Goal: Communication & Community: Answer question/provide support

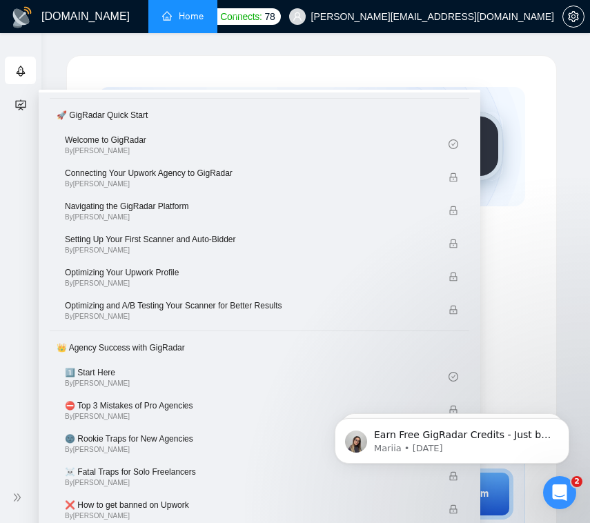
click at [224, 22] on li at bounding box center [235, 16] width 37 height 33
click at [226, 18] on li at bounding box center [235, 16] width 37 height 33
click at [230, 15] on li at bounding box center [235, 16] width 37 height 33
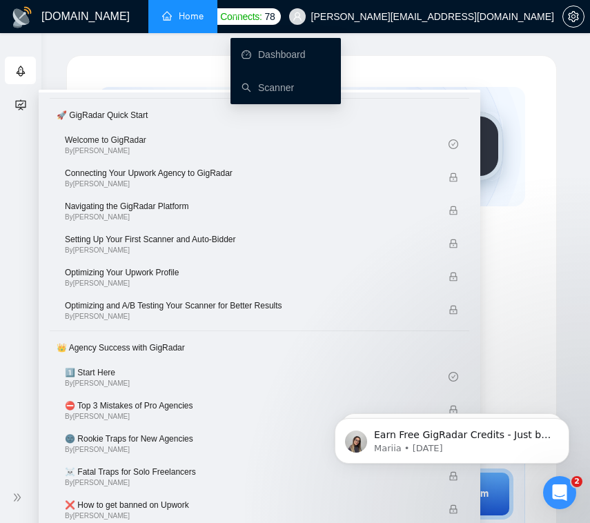
click at [231, 14] on icon "ellipsis" at bounding box center [236, 16] width 10 height 10
click at [294, 84] on link "Scanner" at bounding box center [267, 87] width 52 height 11
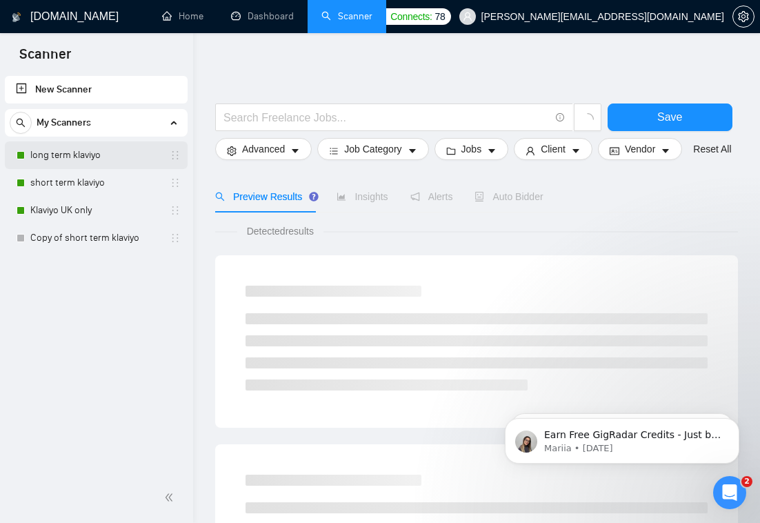
click at [77, 154] on link "long term klaviyo" at bounding box center [95, 155] width 131 height 28
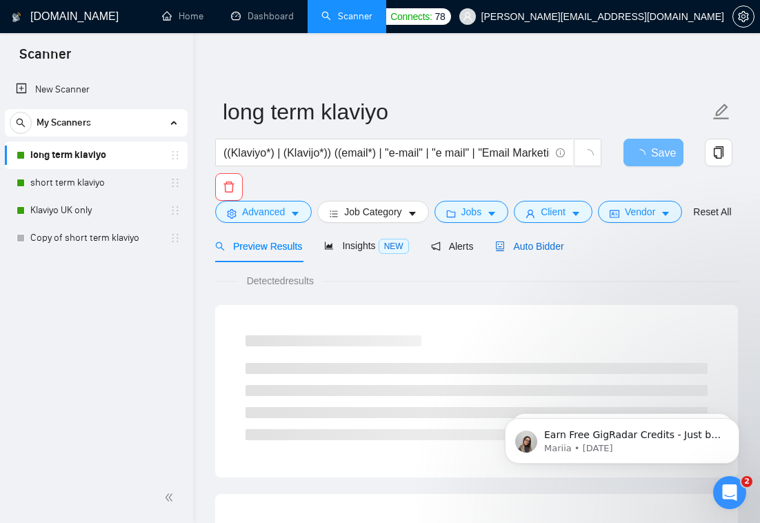
click at [527, 252] on span "Auto Bidder" at bounding box center [529, 246] width 68 height 11
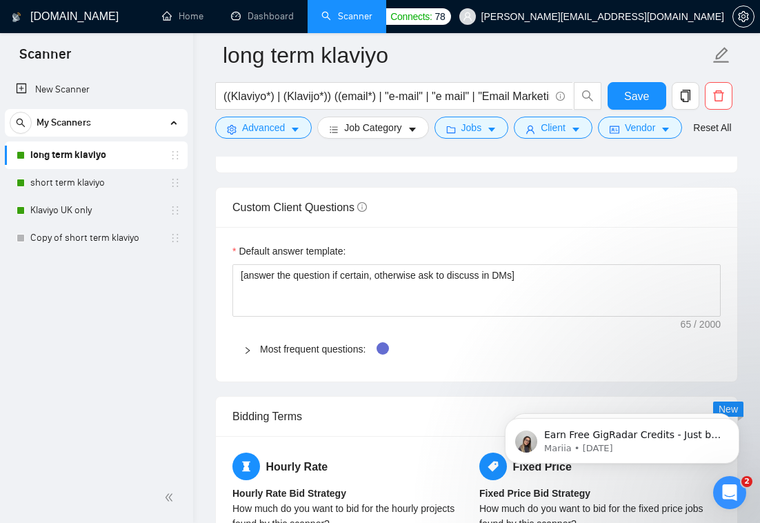
scroll to position [2302, 0]
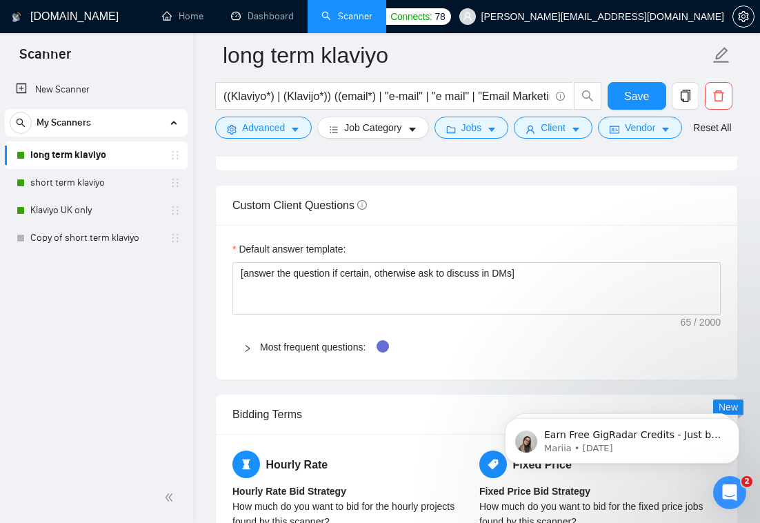
click at [255, 355] on div at bounding box center [251, 346] width 17 height 15
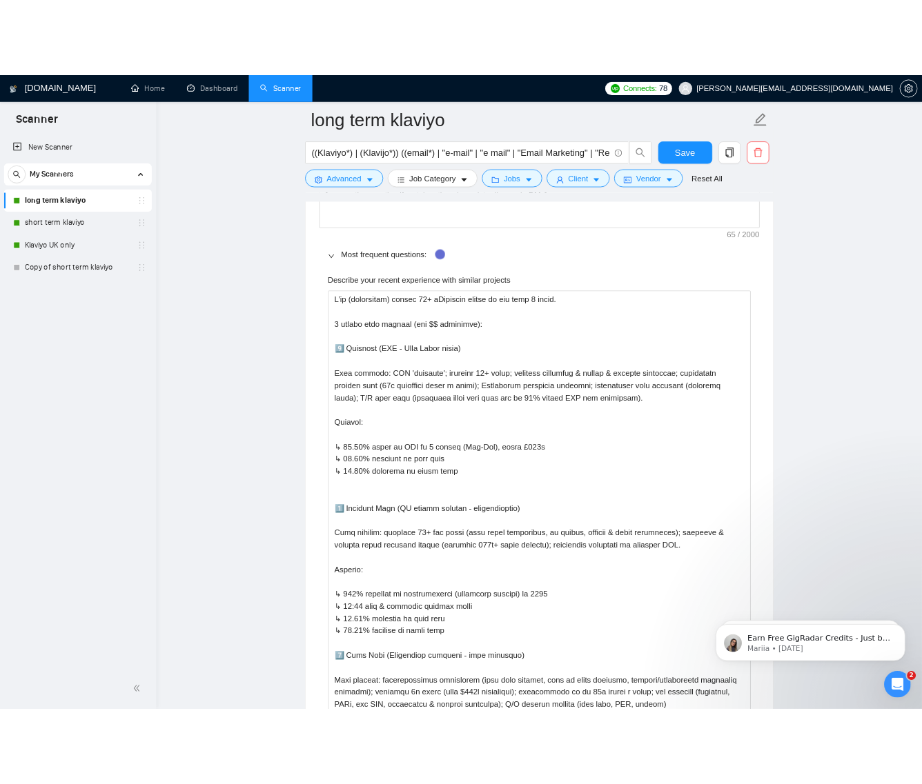
scroll to position [2186, 0]
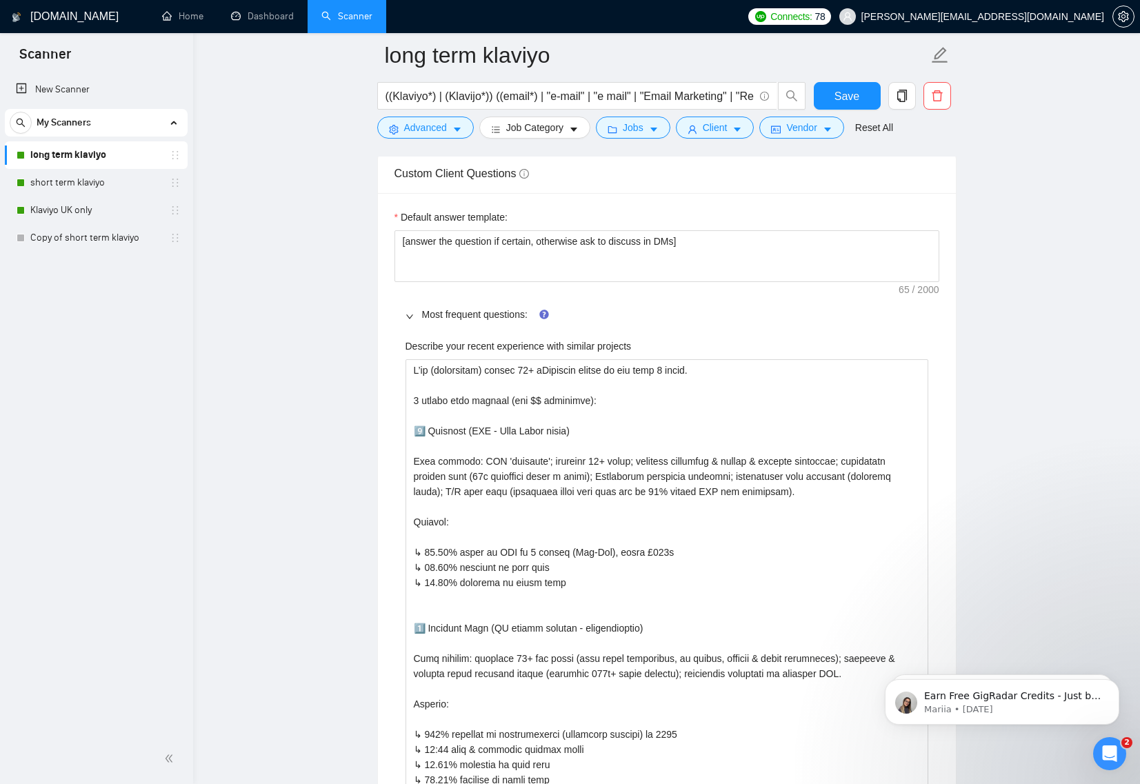
click at [525, 171] on icon "info-circle" at bounding box center [524, 173] width 1 height 5
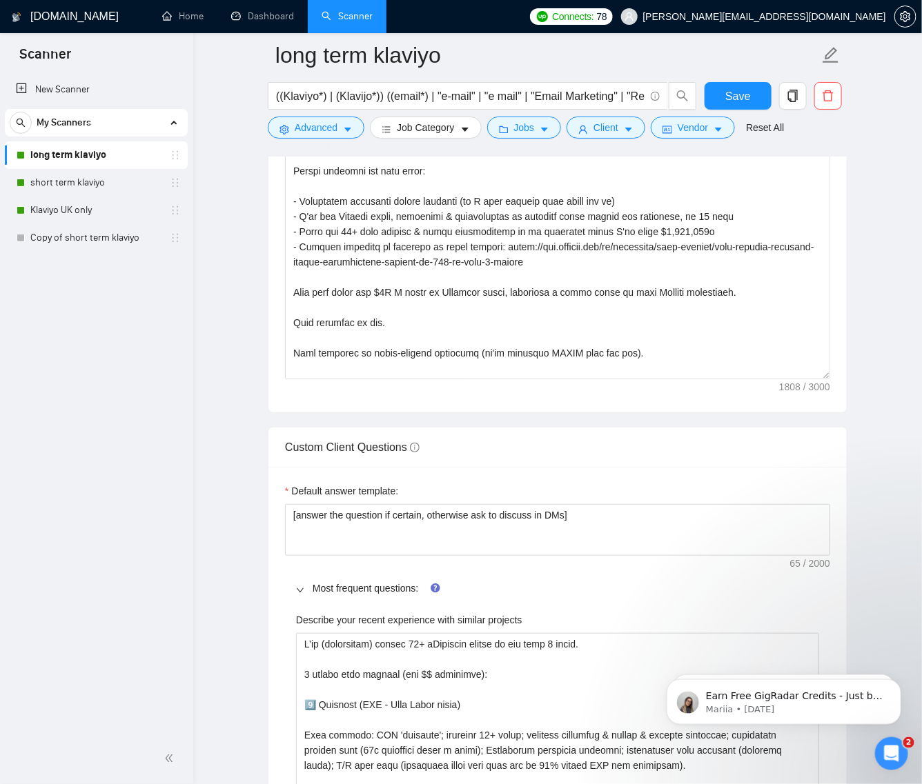
scroll to position [1766, 0]
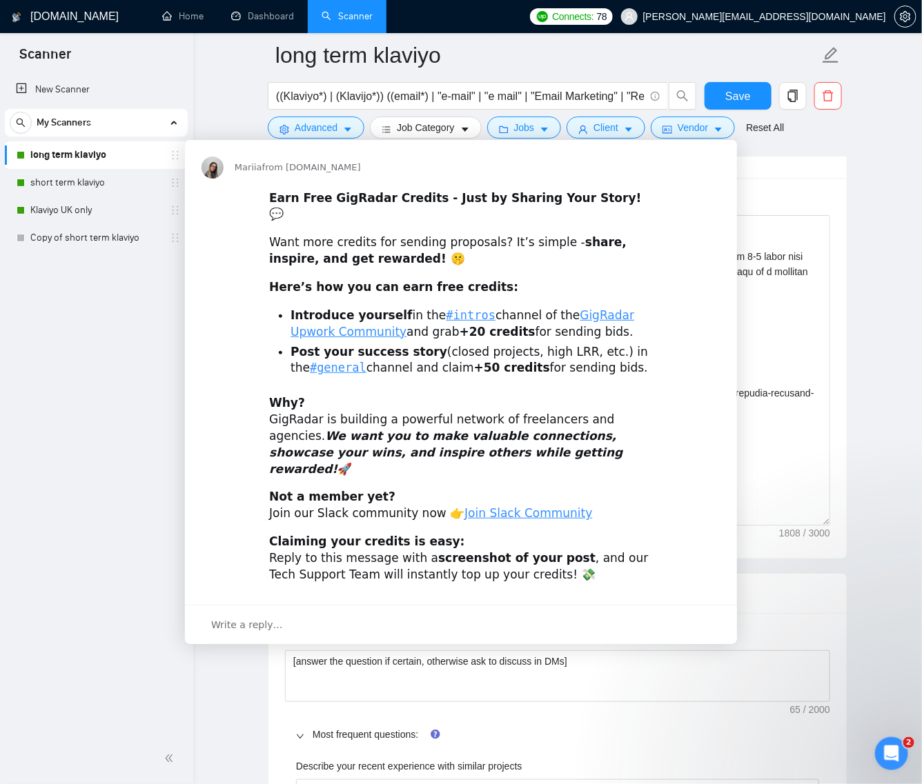
scroll to position [0, 0]
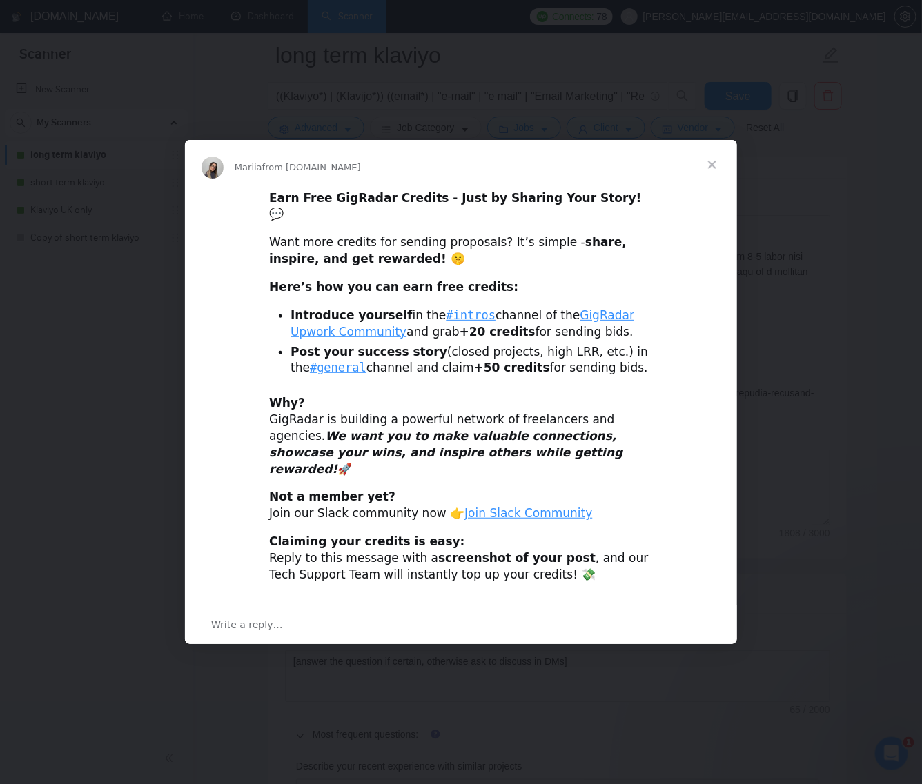
click at [714, 175] on span "Close" at bounding box center [712, 165] width 50 height 50
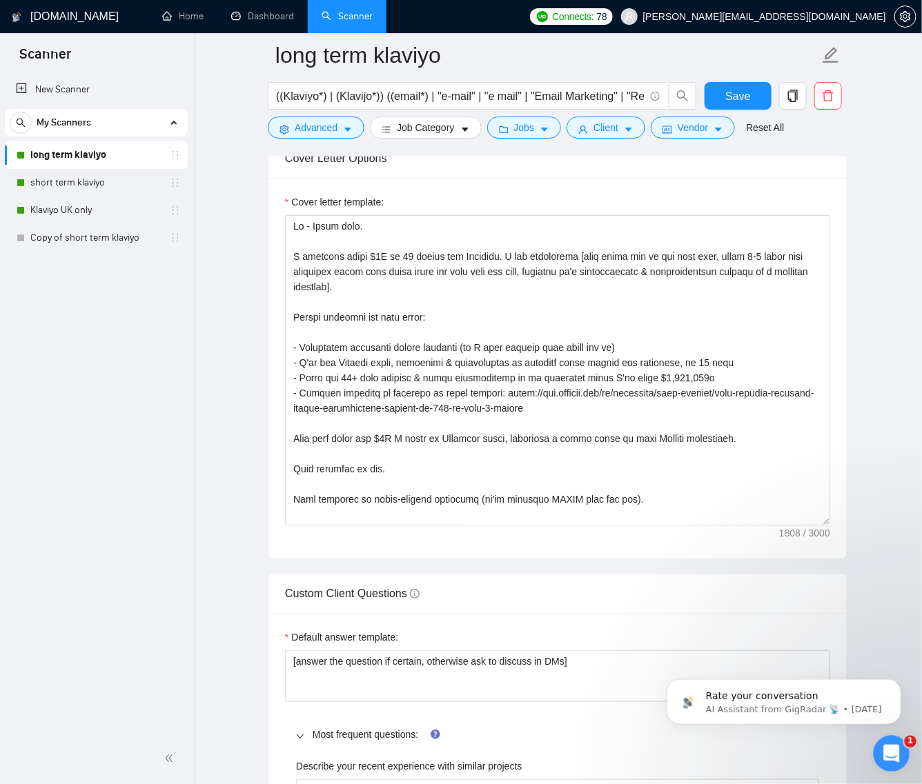
click at [897, 753] on icon "Open Intercom Messenger" at bounding box center [889, 752] width 23 height 23
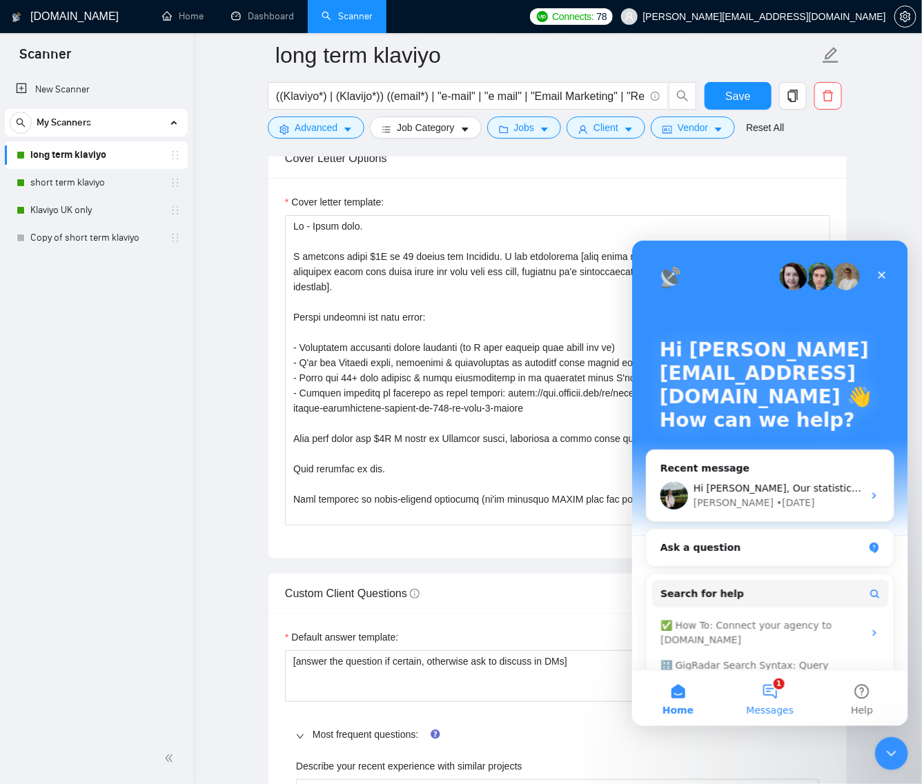
click at [778, 692] on button "1 Messages" at bounding box center [769, 697] width 92 height 55
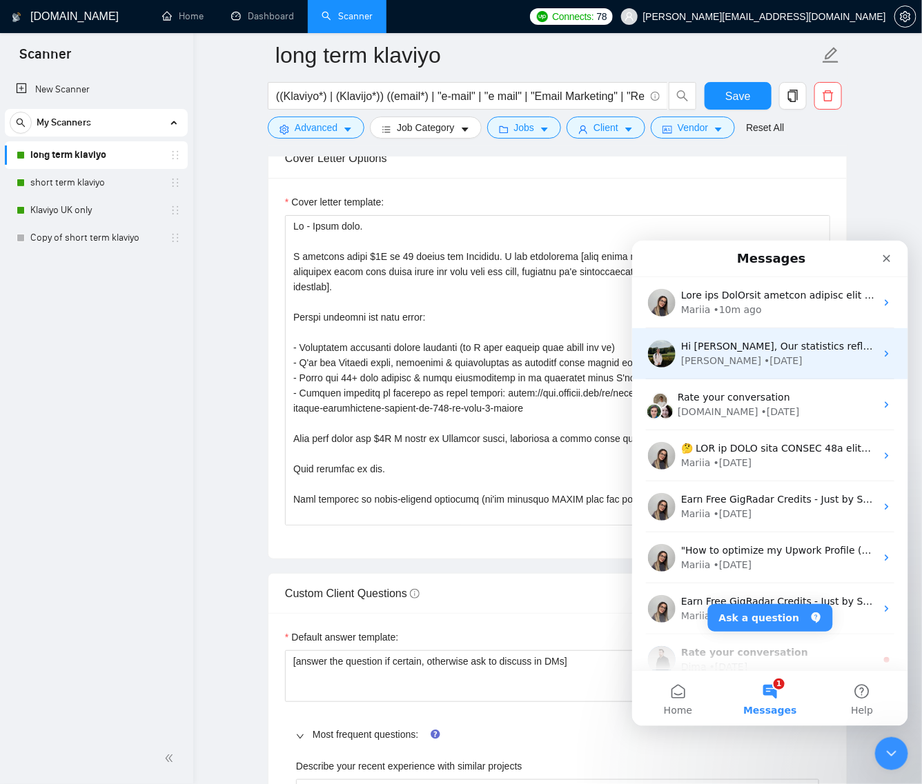
click at [817, 358] on div "Viktor • 5d ago" at bounding box center [777, 360] width 195 height 14
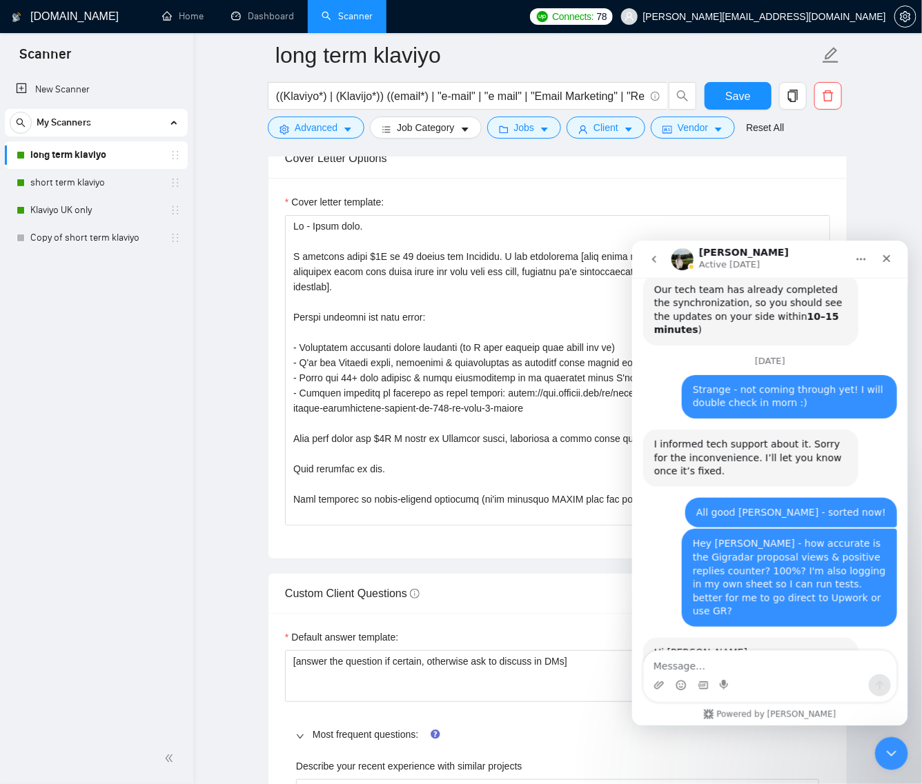
scroll to position [3961, 0]
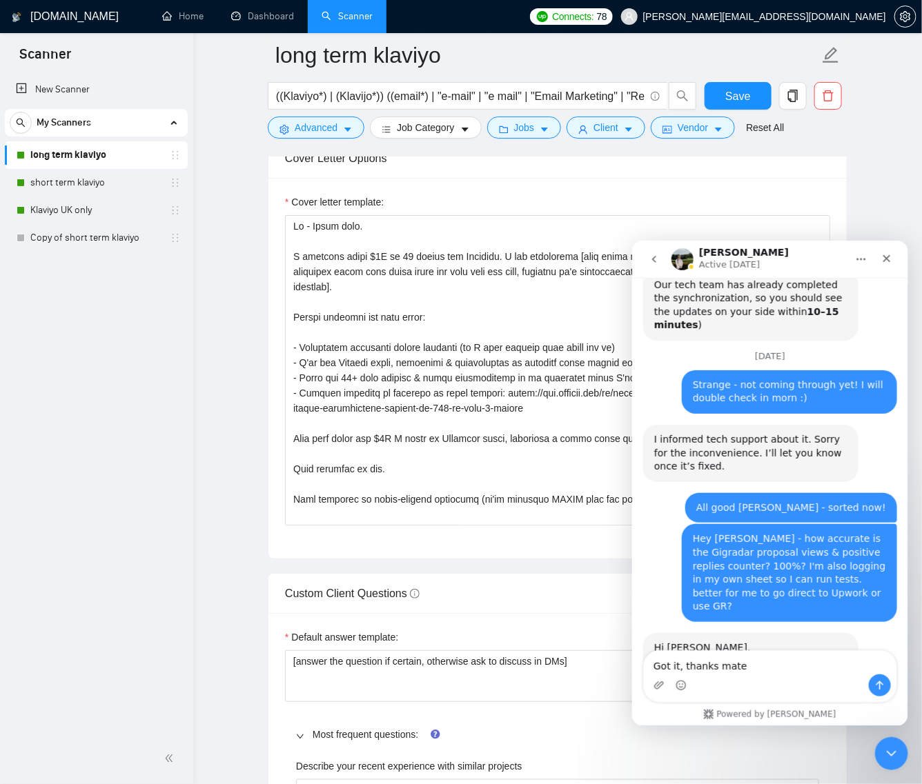
type textarea "Got it, thanks mate."
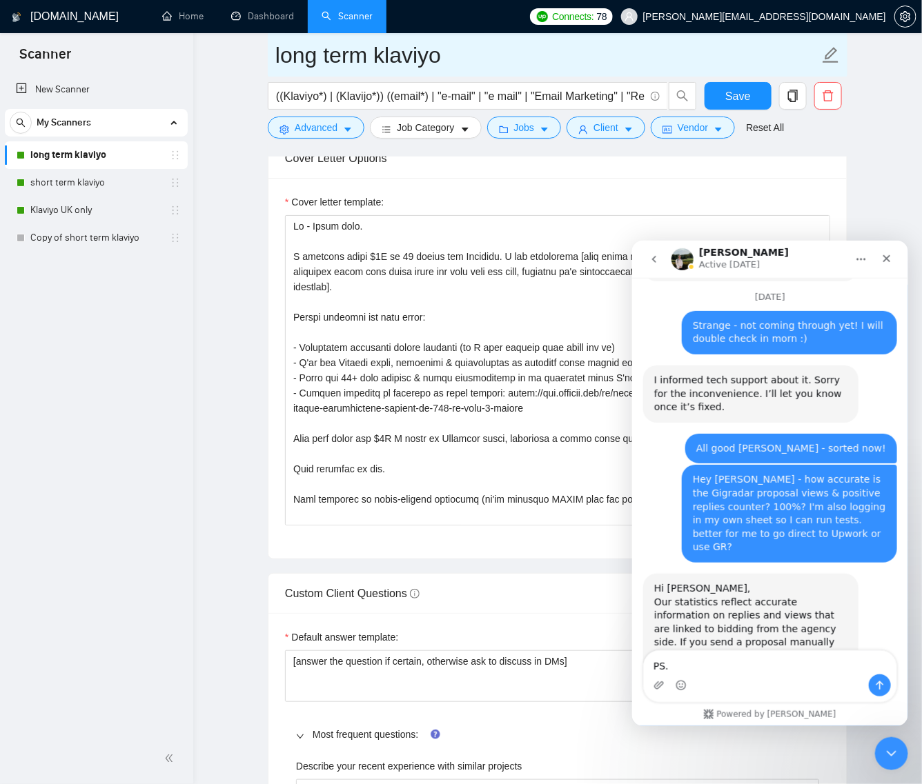
type textarea "PS."
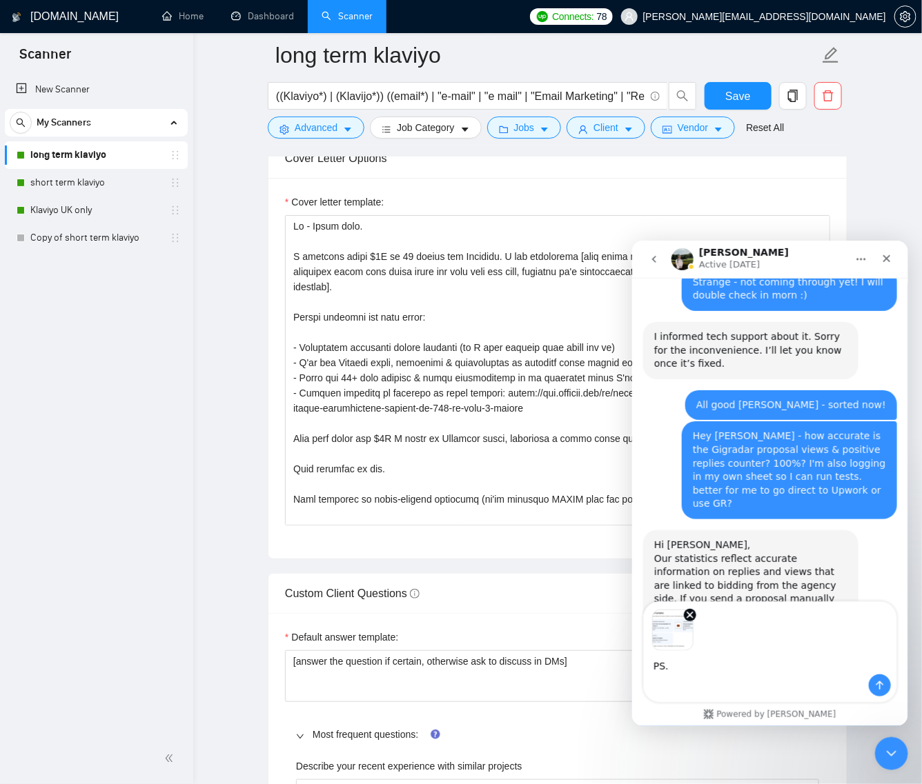
scroll to position [4070, 0]
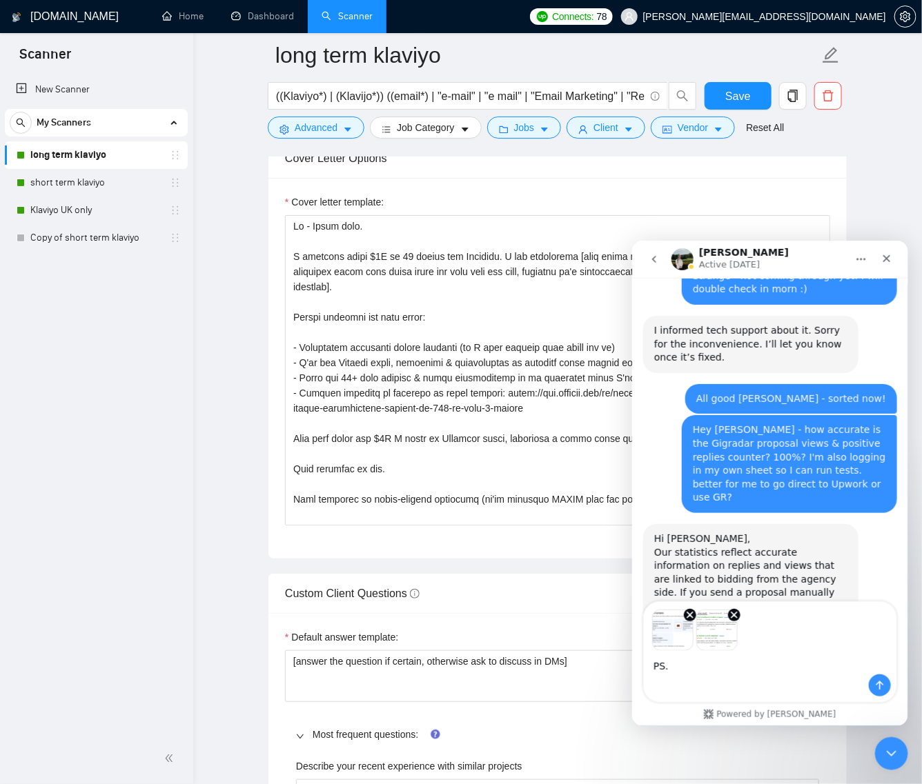
click at [713, 635] on img "Image previews" at bounding box center [715, 629] width 41 height 41
click at [703, 675] on div "Intercom messenger" at bounding box center [769, 685] width 252 height 22
click at [706, 662] on textarea "PS." at bounding box center [769, 661] width 252 height 23
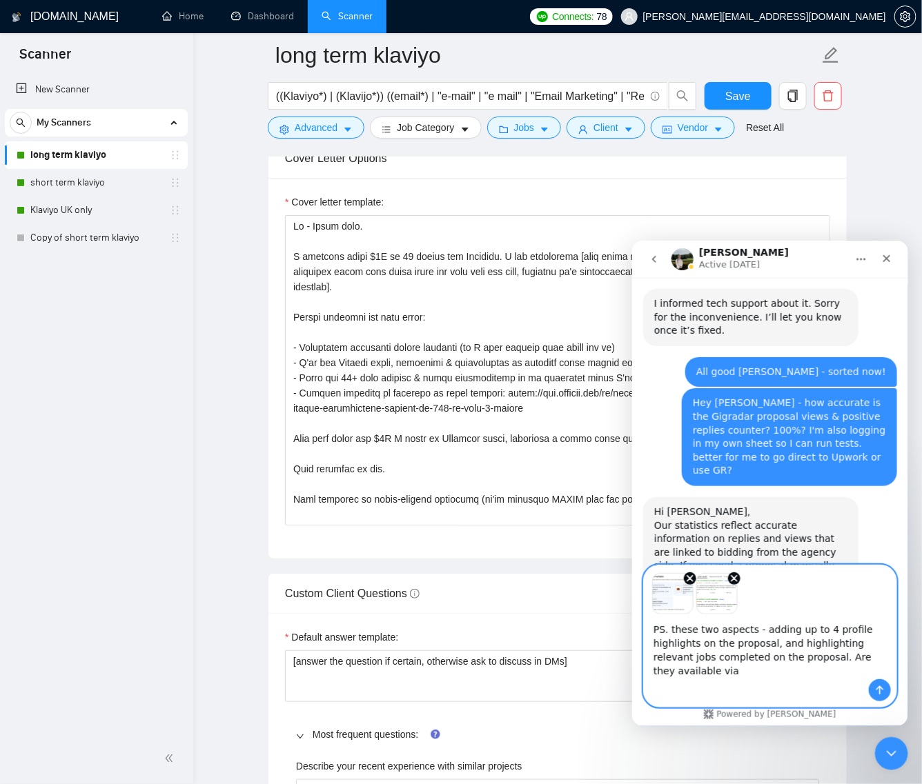
scroll to position [4107, 0]
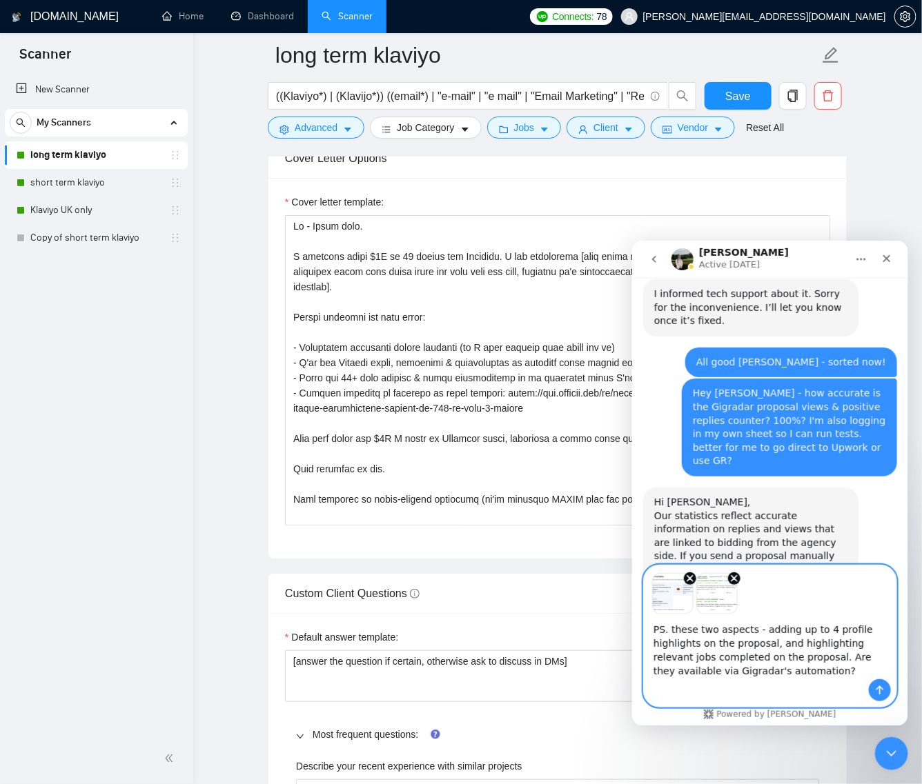
type textarea "PS. these two aspects - adding up to 4 profile highlights on the proposal, and …"
click at [877, 686] on icon "Send a message…" at bounding box center [879, 690] width 8 height 9
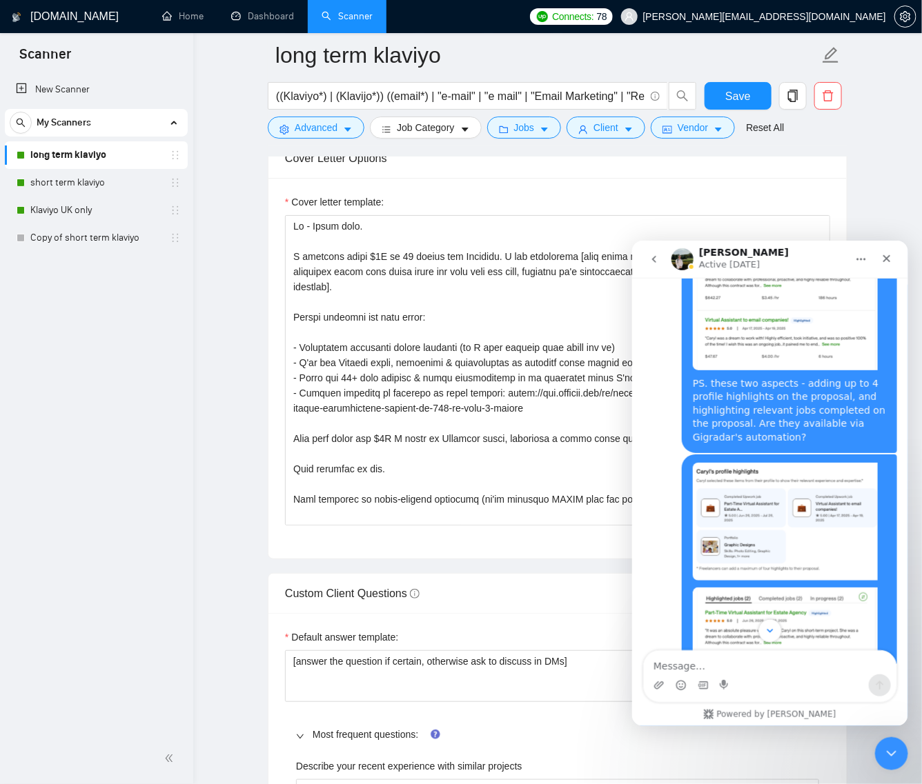
scroll to position [5093, 0]
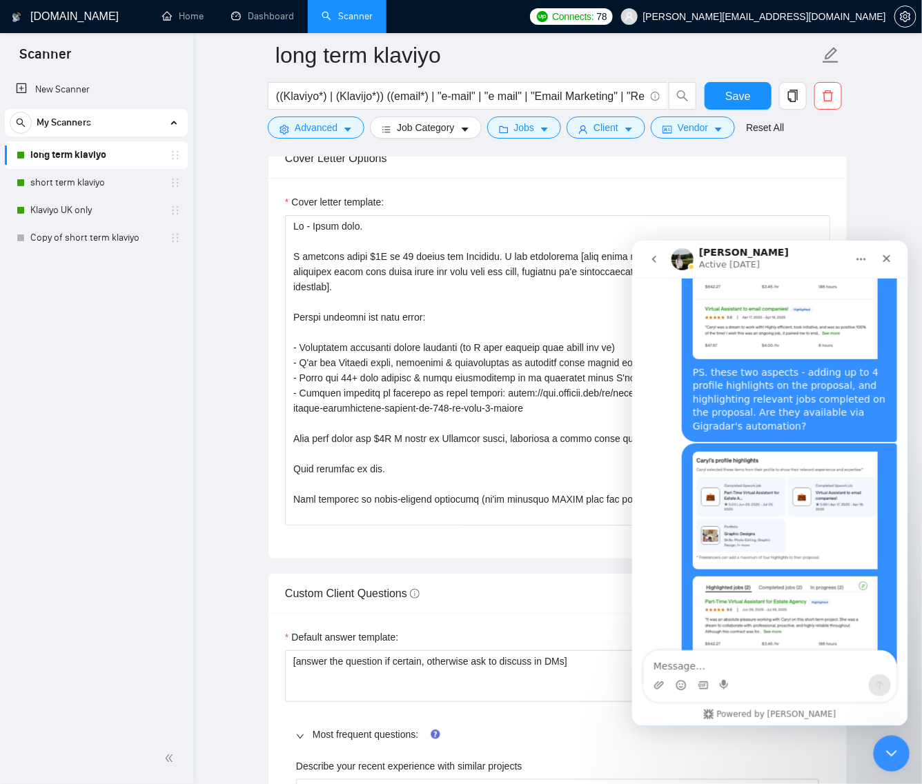
click at [895, 748] on icon "Close Intercom Messenger" at bounding box center [889, 752] width 17 height 17
